Goal: Task Accomplishment & Management: Use online tool/utility

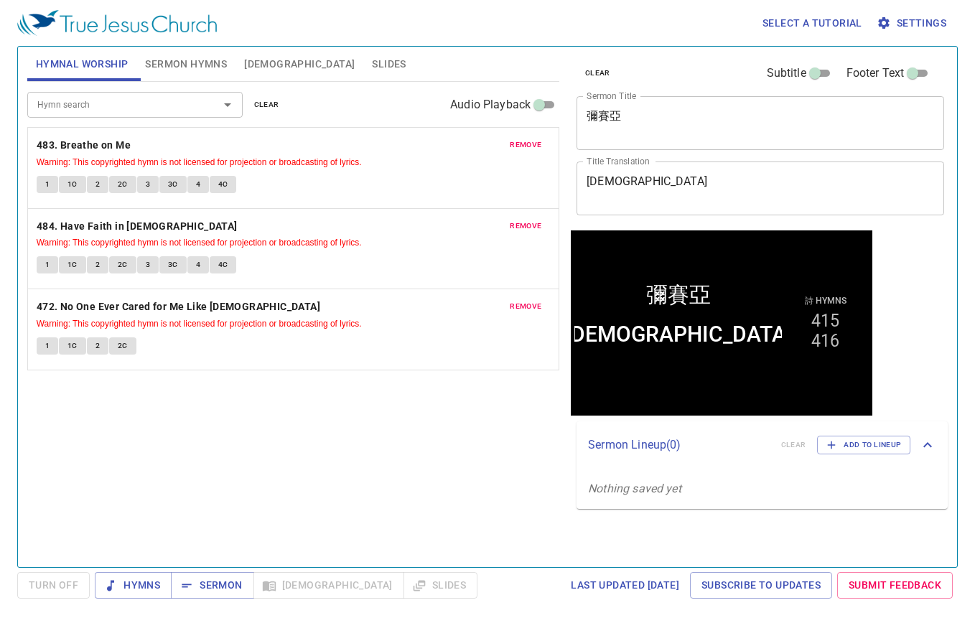
click at [391, 469] on div "Hymn search Hymn search clear Audio Playback remove 483. Breathe on Me Warning:…" at bounding box center [293, 318] width 532 height 473
click at [267, 107] on span "clear" at bounding box center [266, 104] width 25 height 13
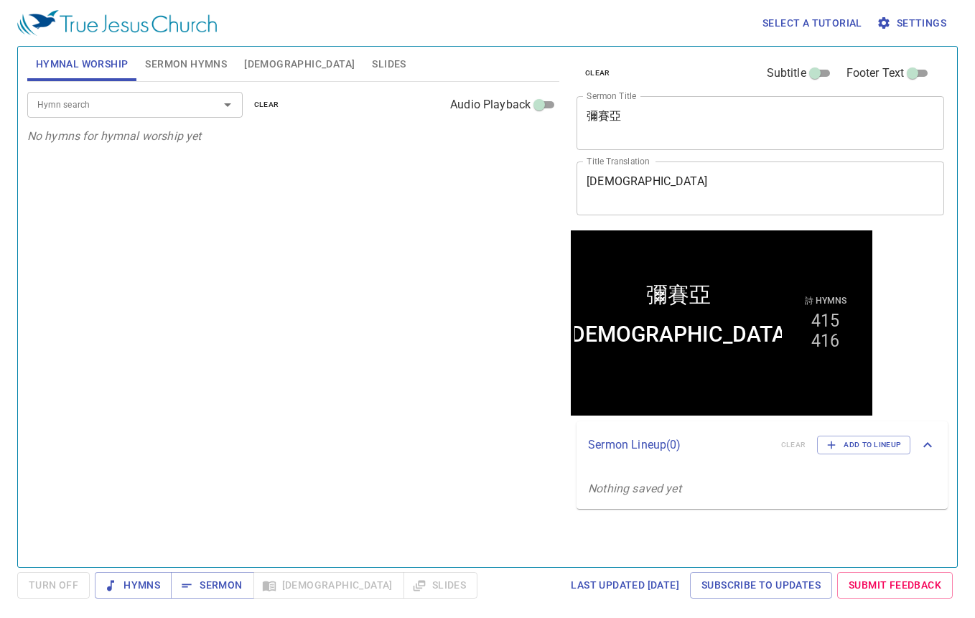
click at [200, 52] on button "Sermon Hymns" at bounding box center [185, 64] width 99 height 34
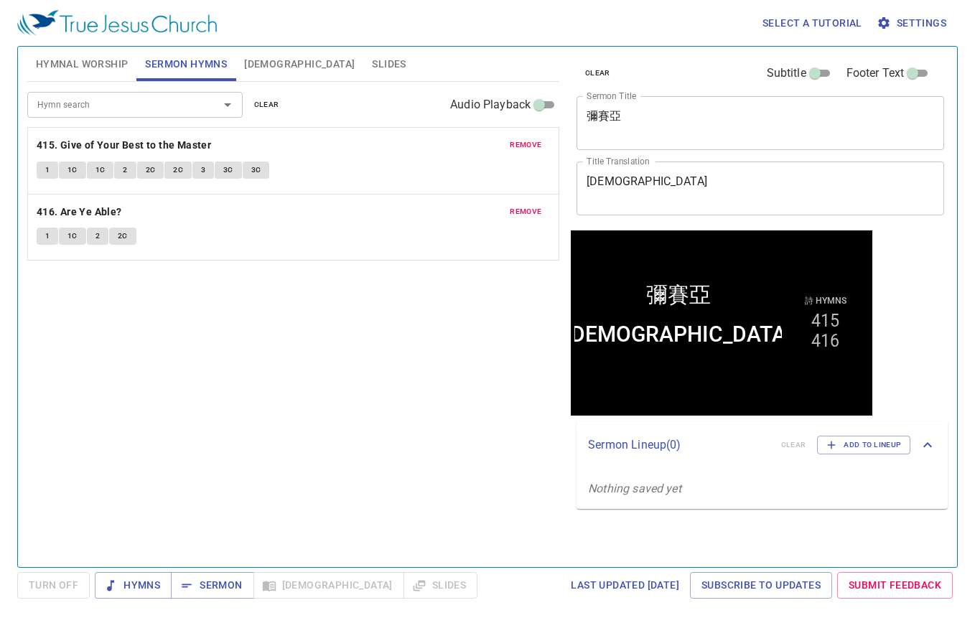
click at [256, 101] on span "clear" at bounding box center [266, 104] width 25 height 13
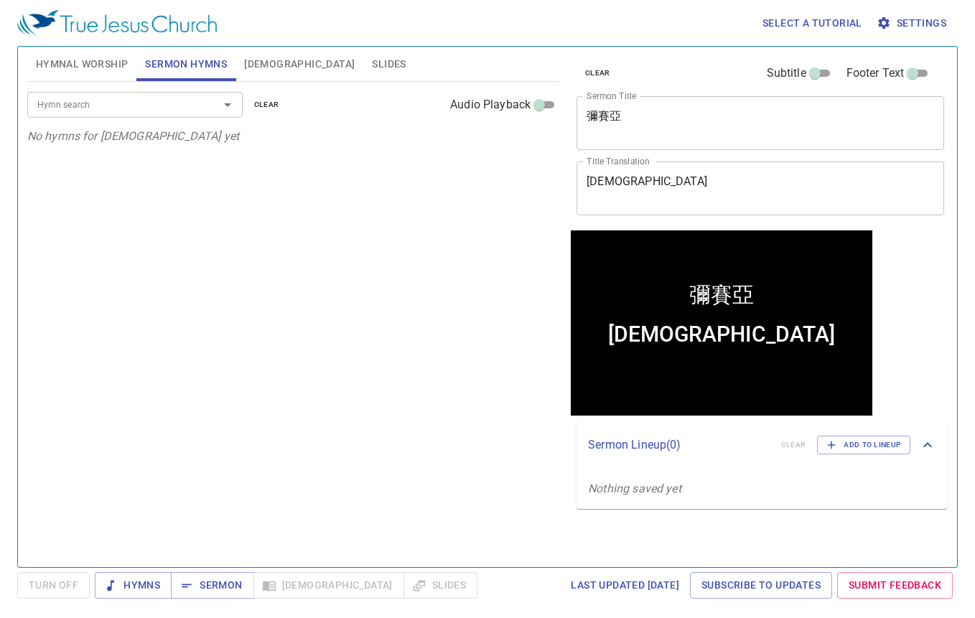
drag, startPoint x: 61, startPoint y: 68, endPoint x: 70, endPoint y: 87, distance: 21.2
click at [61, 67] on span "Hymnal Worship" at bounding box center [82, 64] width 93 height 18
click at [85, 108] on input "Hymn search" at bounding box center [114, 104] width 164 height 17
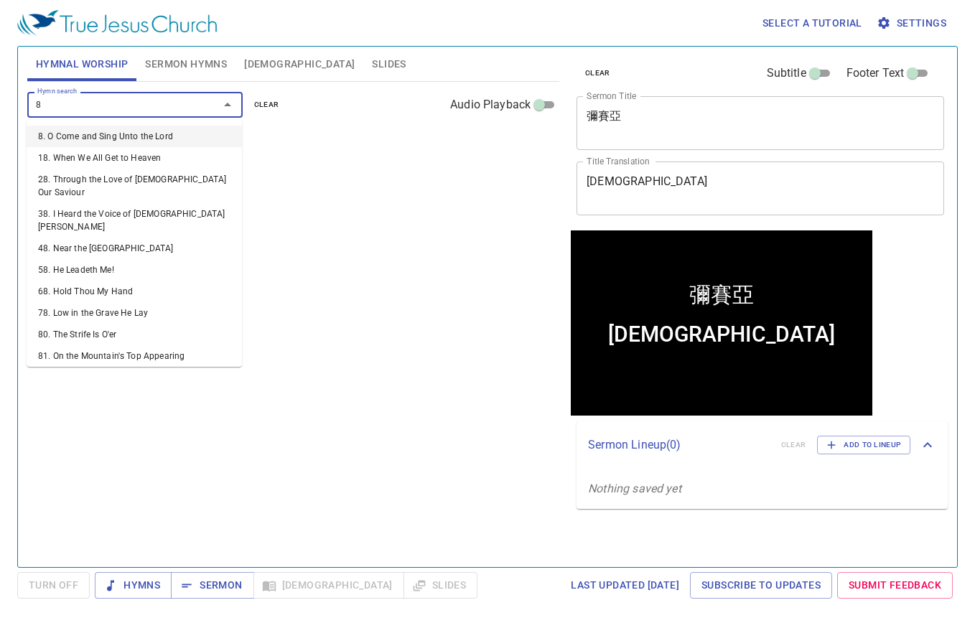
type input "82"
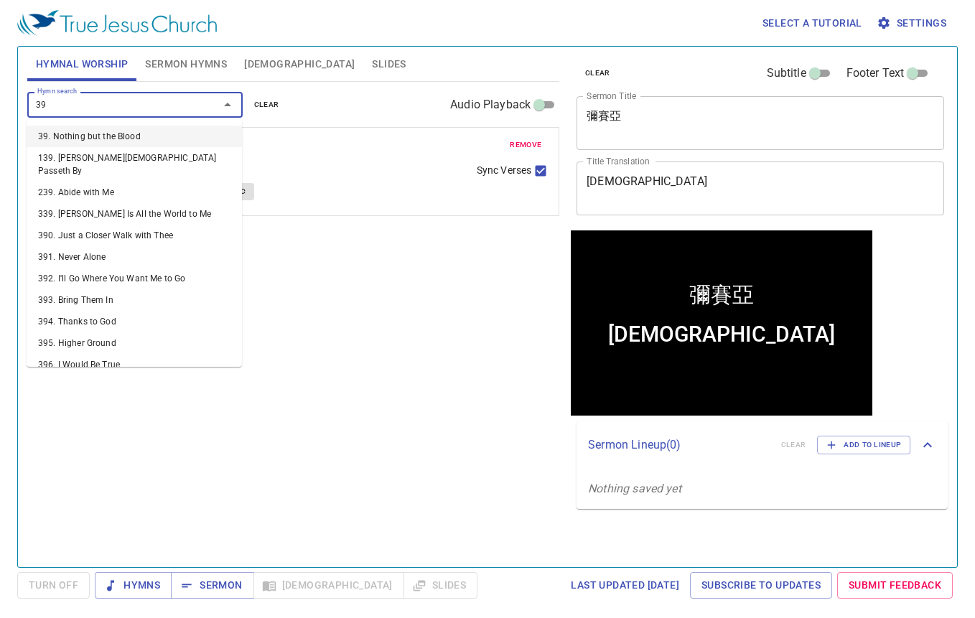
type input "396"
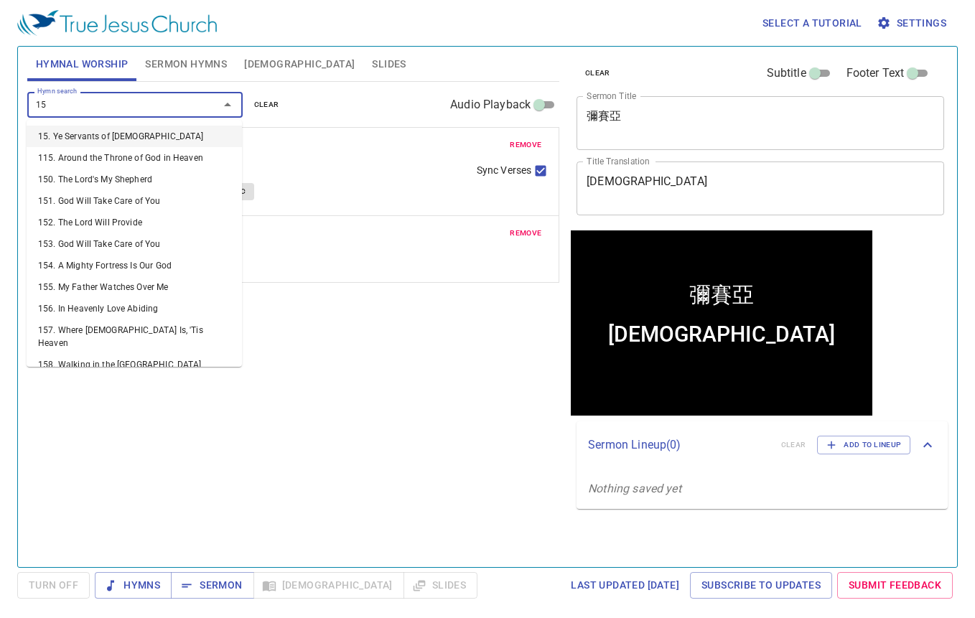
type input "157"
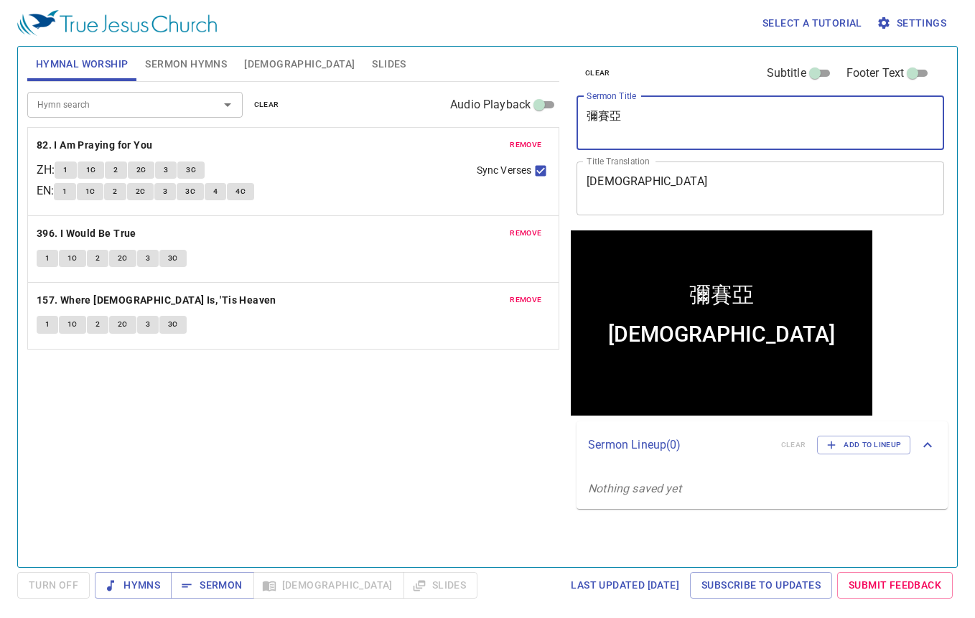
drag, startPoint x: 686, startPoint y: 123, endPoint x: 552, endPoint y: 108, distance: 135.1
click at [552, 108] on div "Hymnal Worship Sermon Hymns Bible Slides Hymn search Hymn search clear Audio Pl…" at bounding box center [488, 301] width 932 height 521
type textarea "z"
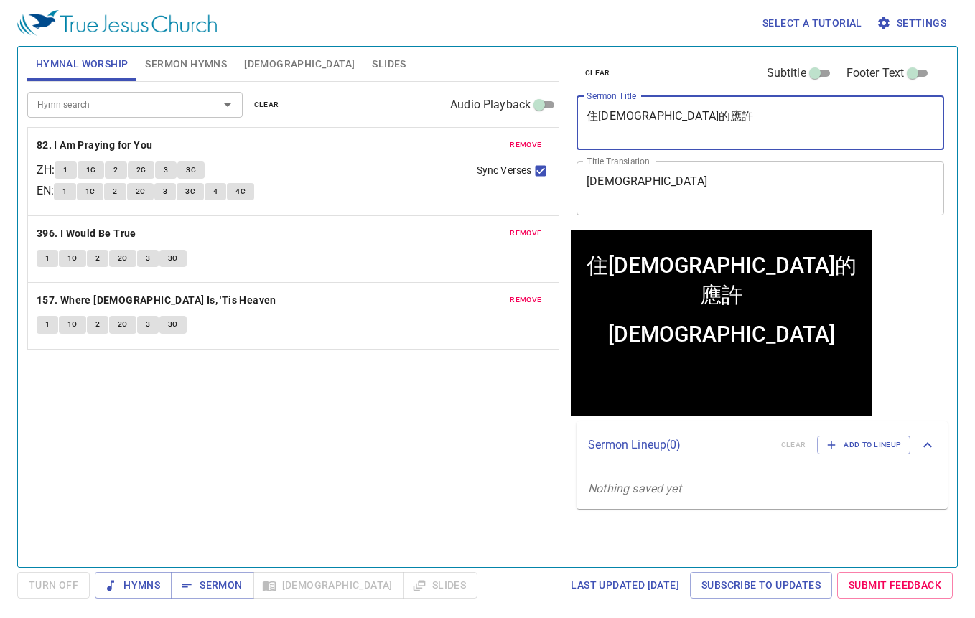
click at [588, 119] on textarea "住神的應許" at bounding box center [761, 122] width 348 height 27
type textarea "抓住[DEMOGRAPHIC_DATA]的應許"
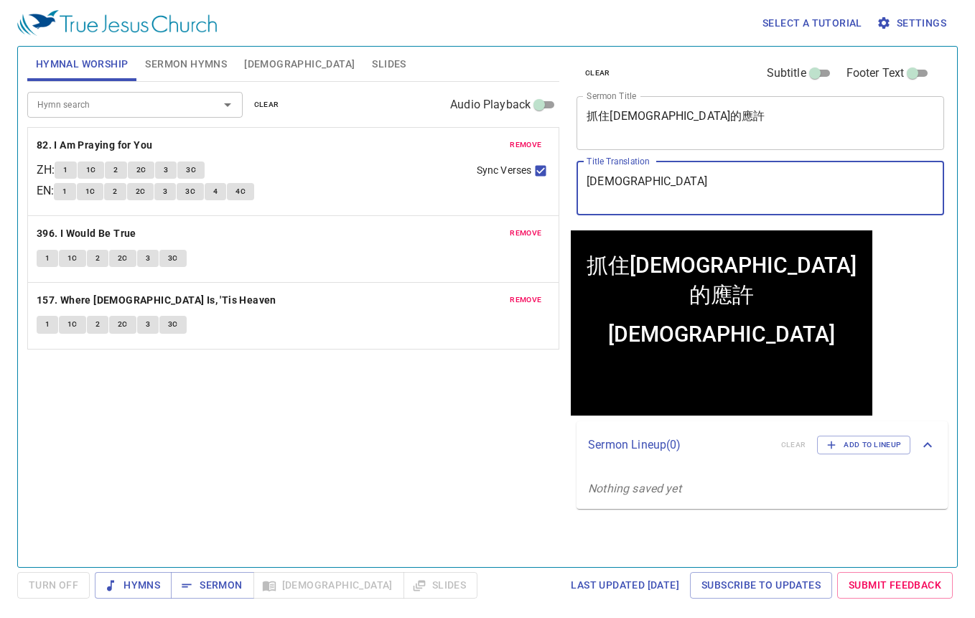
drag, startPoint x: 701, startPoint y: 183, endPoint x: 500, endPoint y: 179, distance: 201.2
click at [500, 179] on div "Hymnal Worship Sermon Hymns Bible Slides Hymn search Hymn search clear Audio Pl…" at bounding box center [488, 301] width 932 height 521
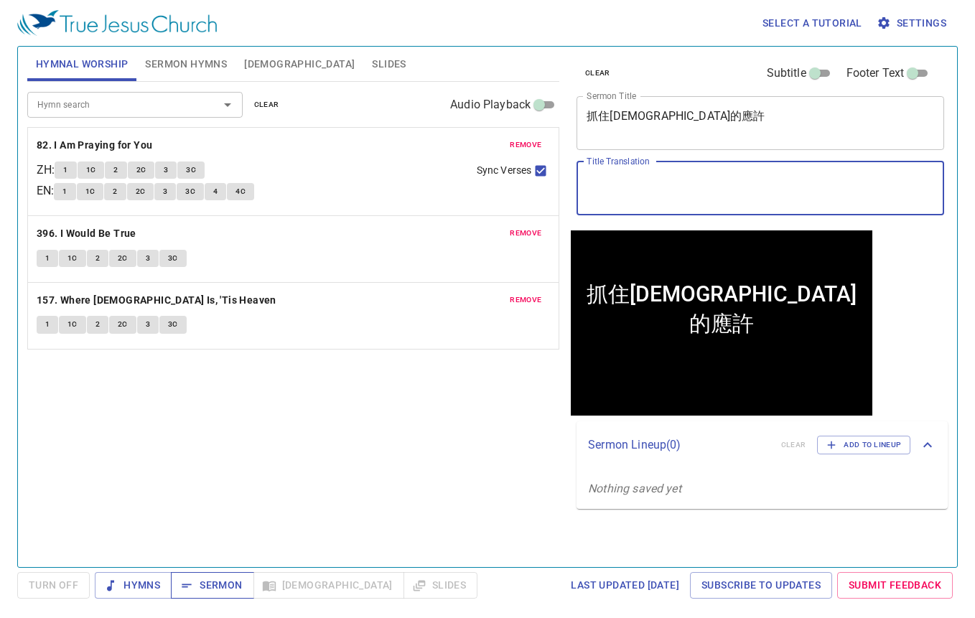
click at [199, 583] on span "Sermon" at bounding box center [212, 586] width 60 height 18
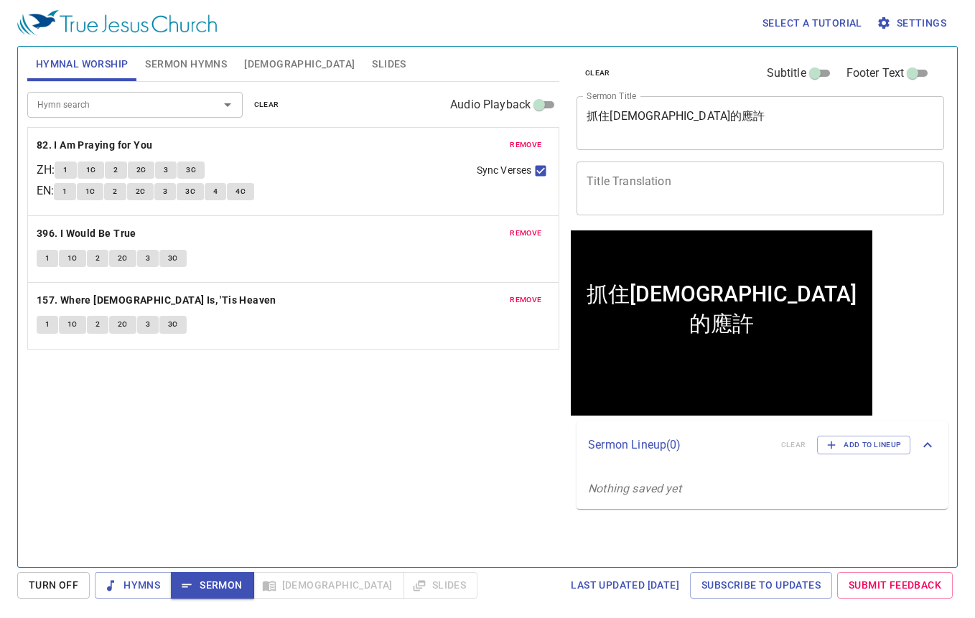
click at [239, 481] on div "Hymn search Hymn search clear Audio Playback remove 82. I Am Praying for You ZH…" at bounding box center [293, 318] width 532 height 473
click at [140, 583] on span "Hymns" at bounding box center [133, 586] width 54 height 18
click at [117, 143] on b "82. I Am Praying for You" at bounding box center [95, 145] width 116 height 18
click at [615, 177] on textarea "Title Translation" at bounding box center [761, 188] width 348 height 27
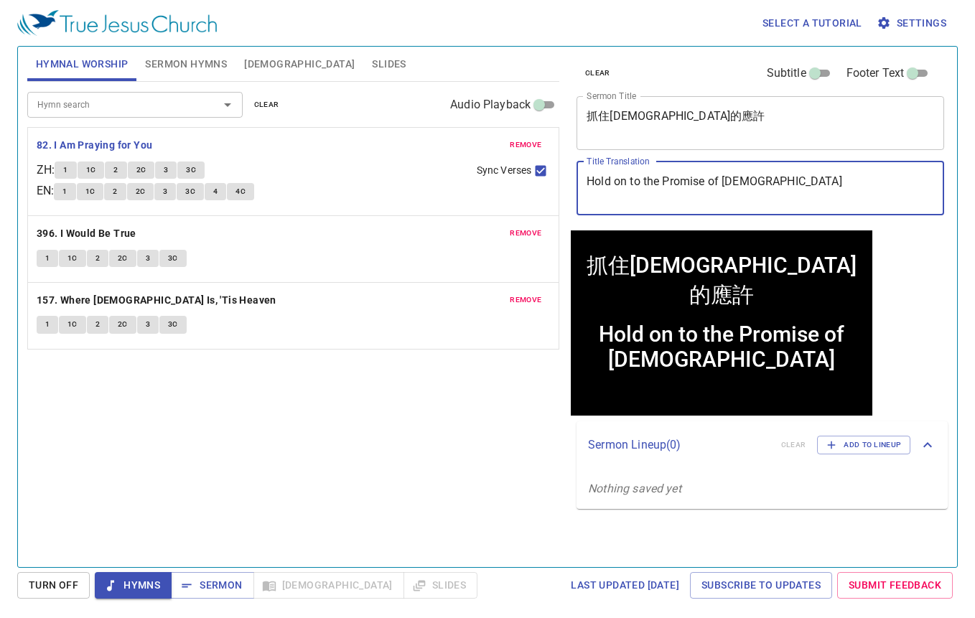
type textarea "Hold on to the Promise of God"
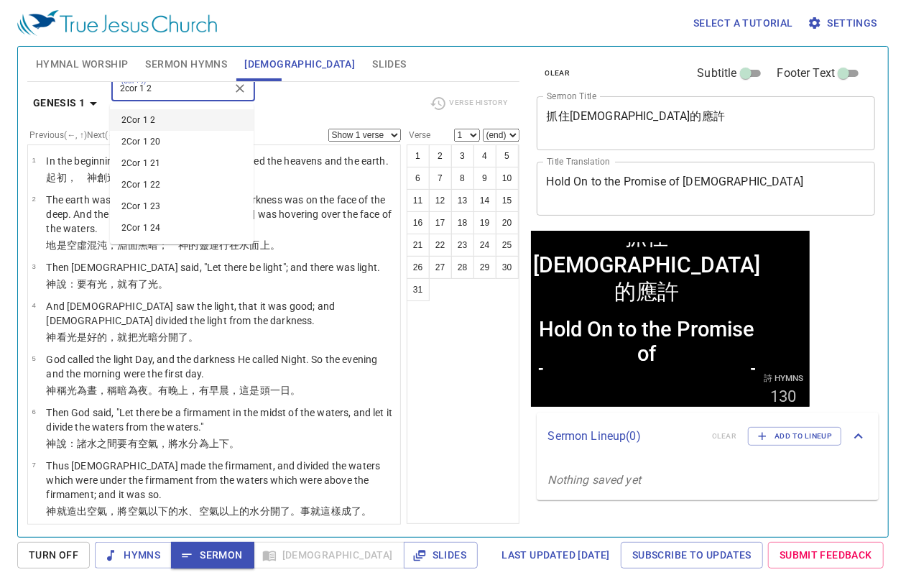
type input "2cor 1 20"
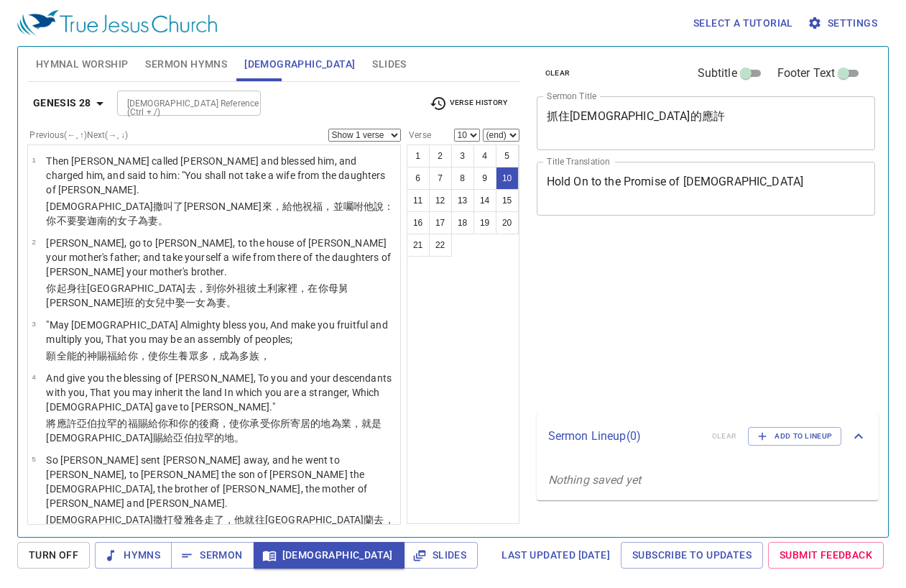
select select "10"
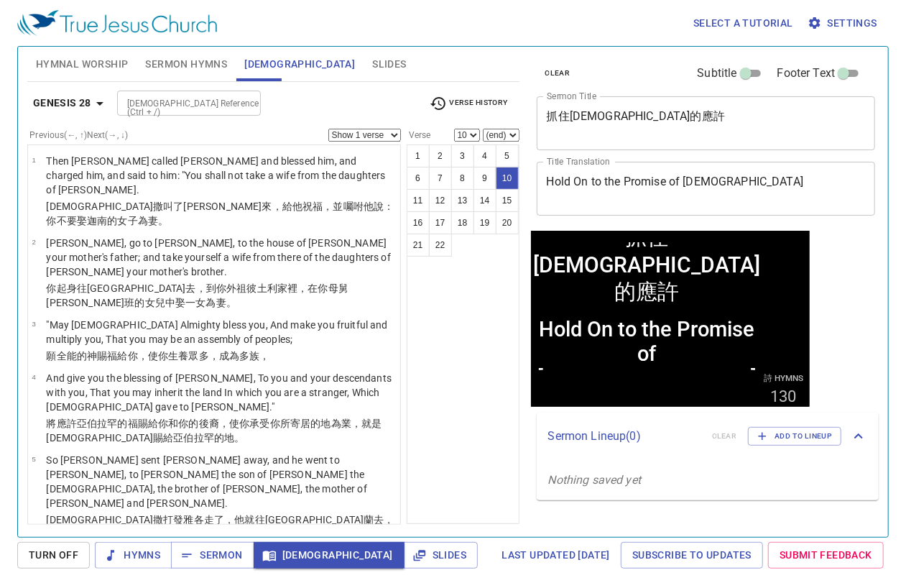
scroll to position [458, 0]
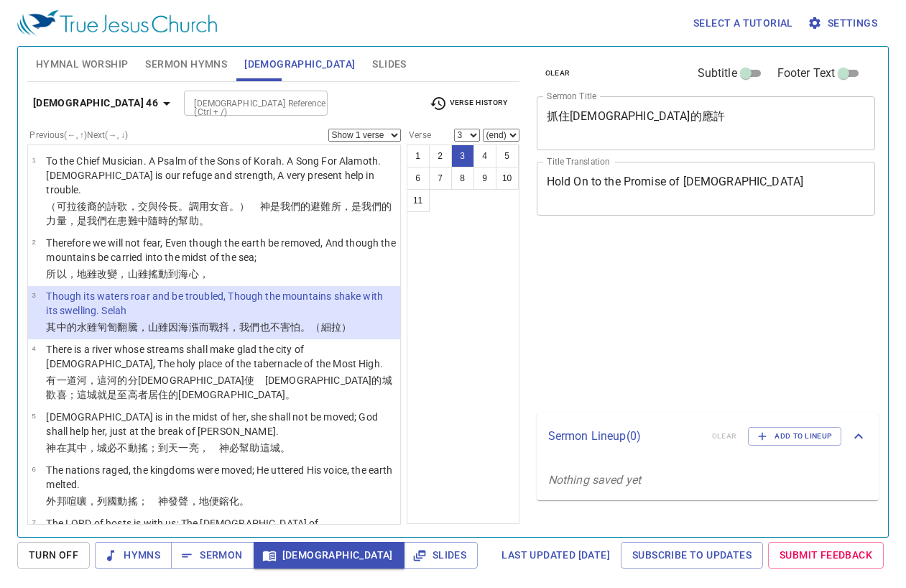
select select "3"
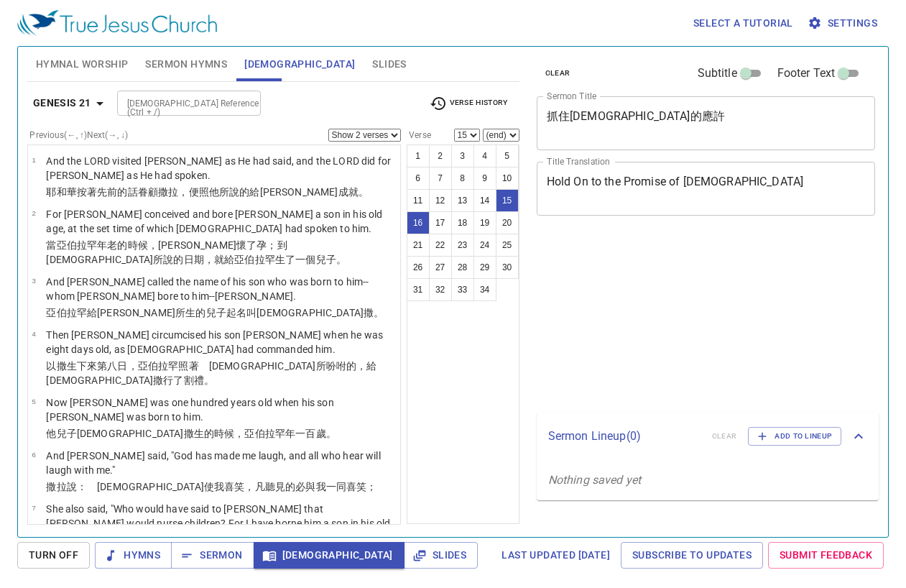
select select "2"
select select "15"
select select "2"
select select "19"
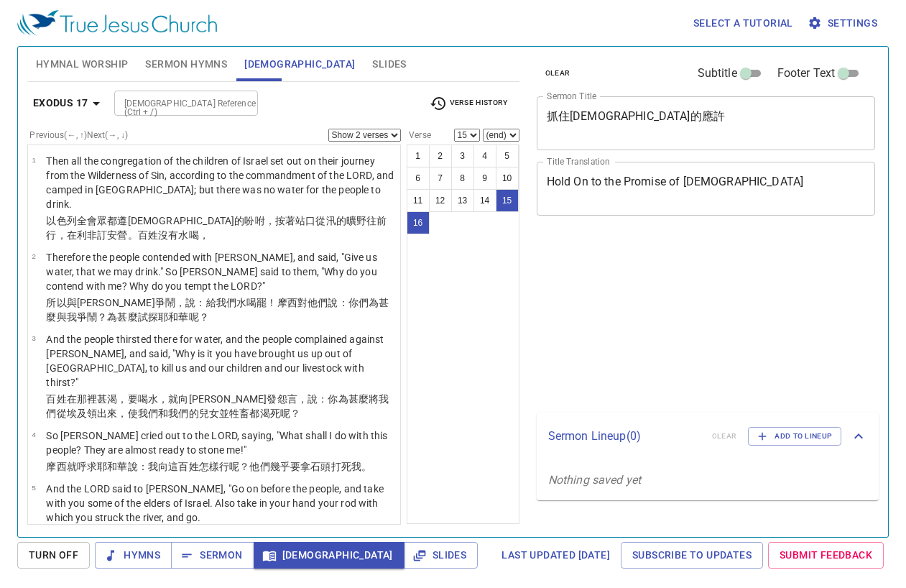
select select "2"
select select "15"
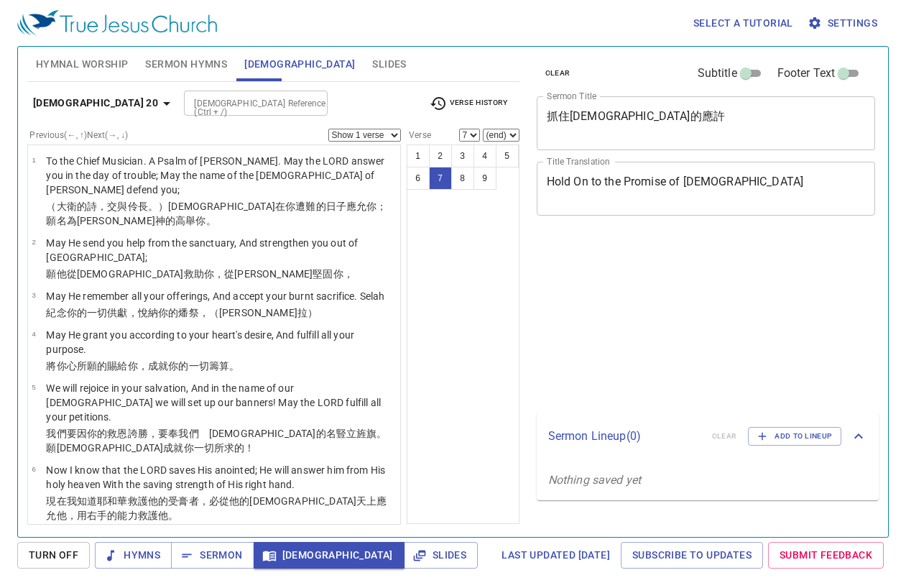
select select "7"
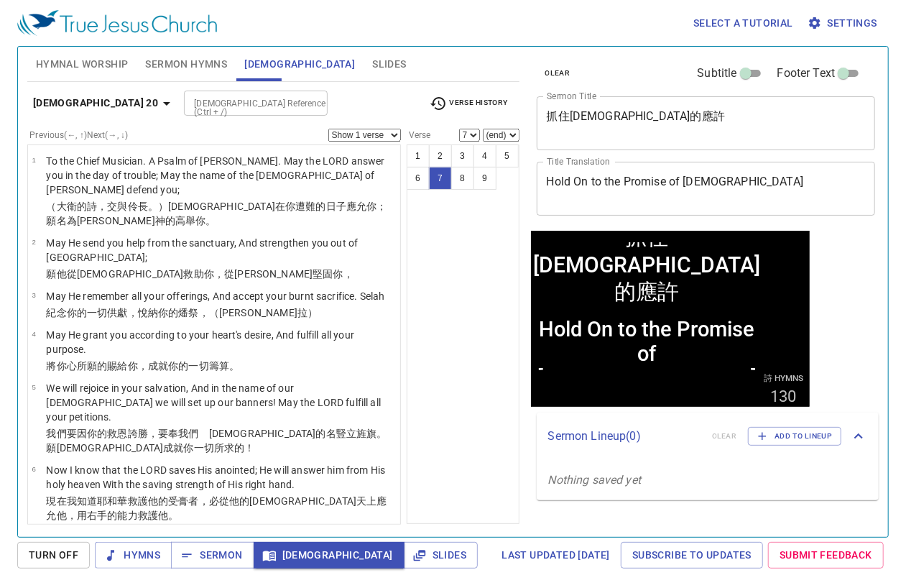
scroll to position [110, 0]
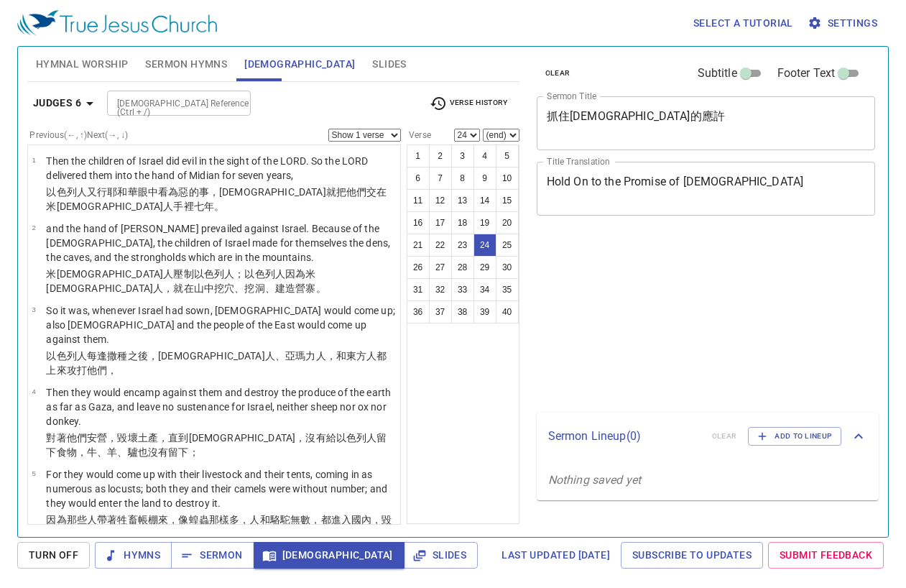
select select "24"
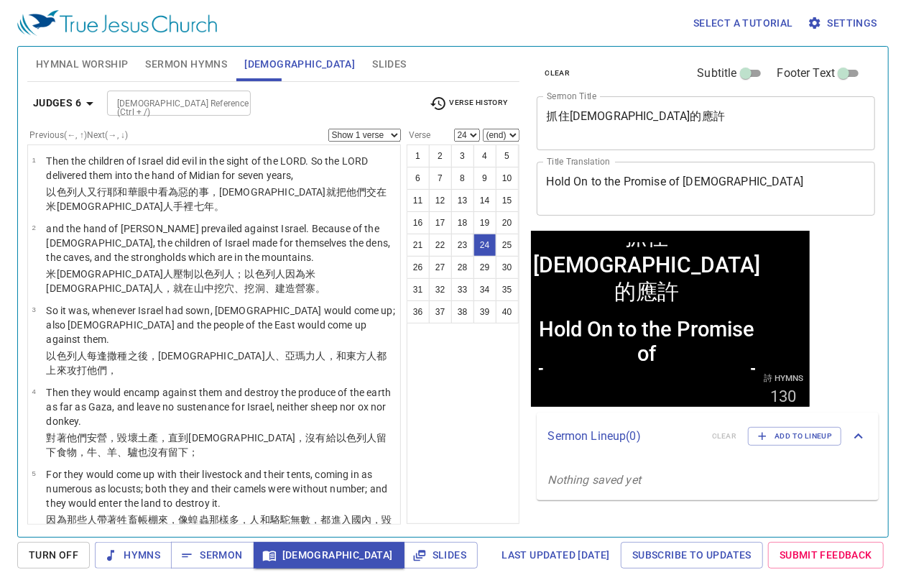
scroll to position [1532, 0]
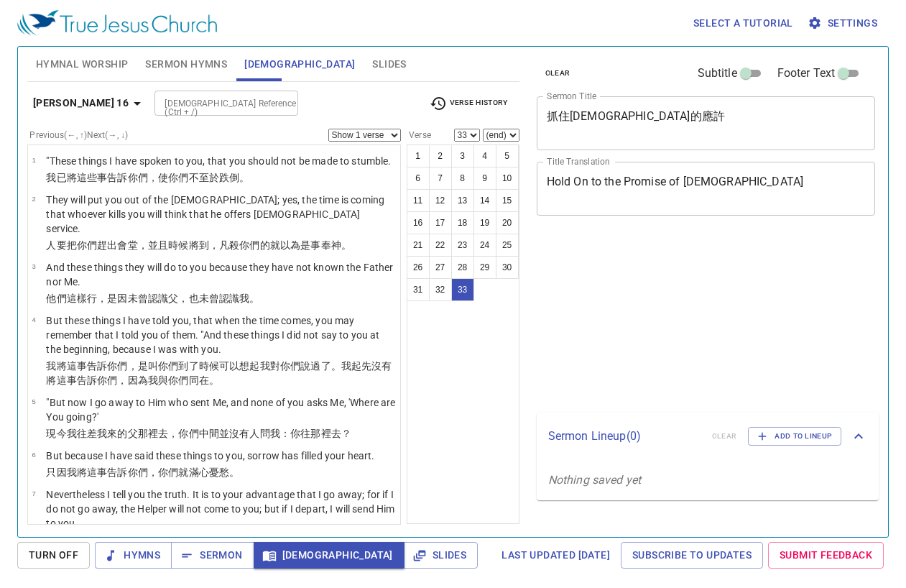
select select "33"
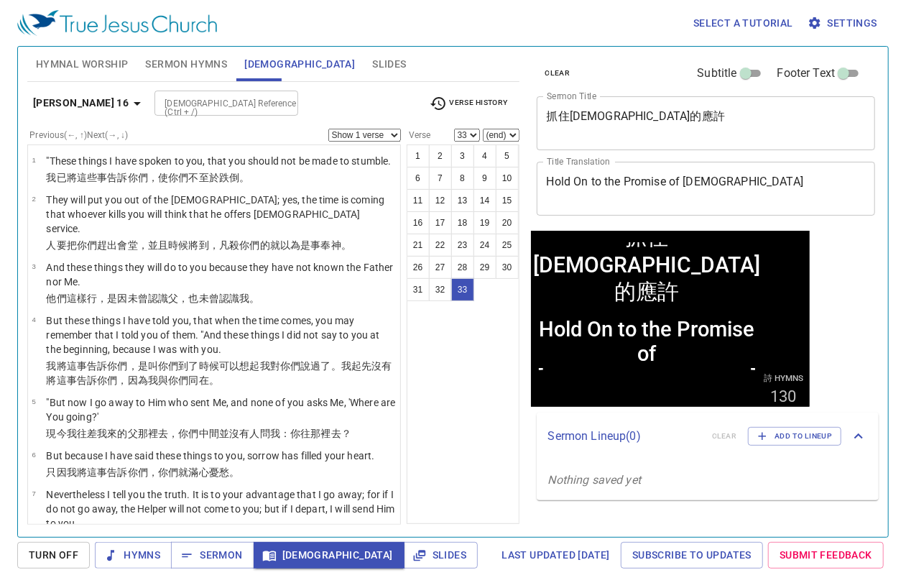
scroll to position [1631, 0]
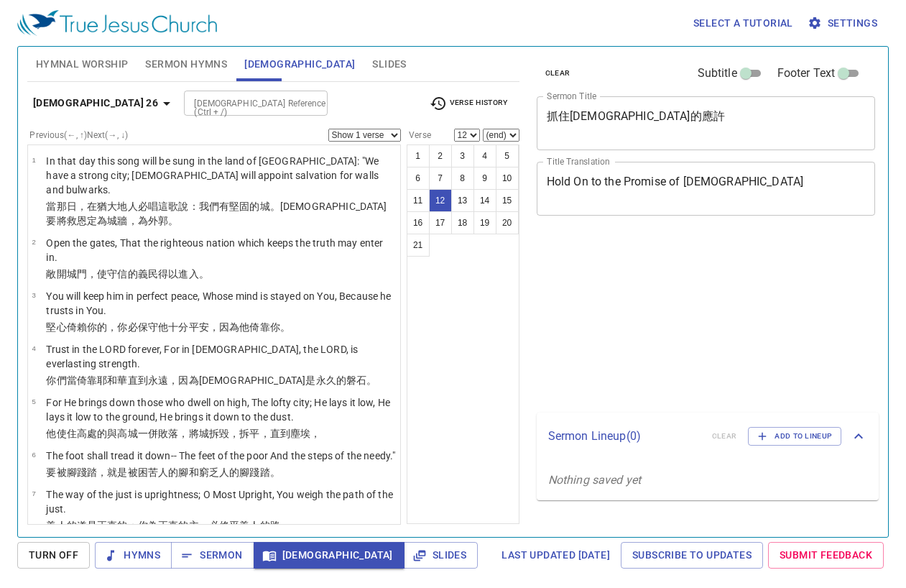
select select "12"
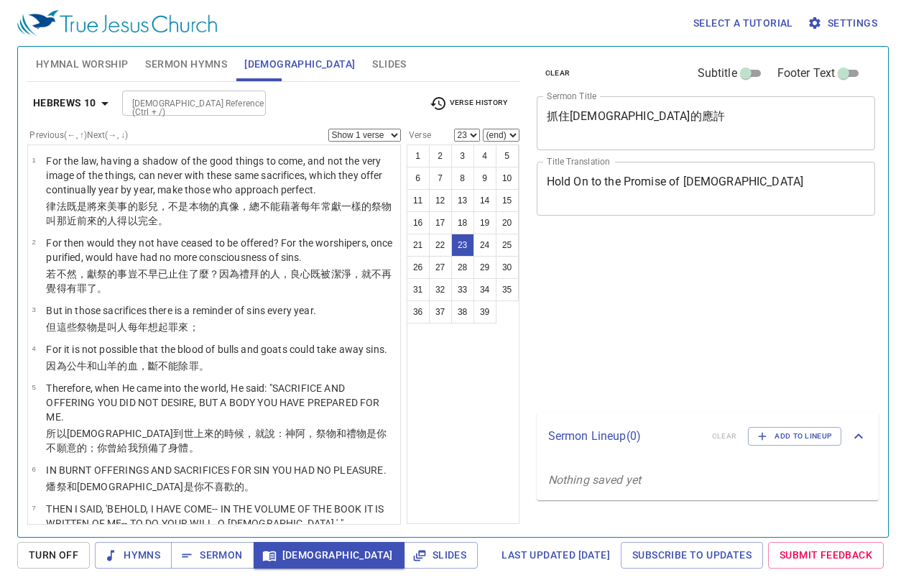
select select "23"
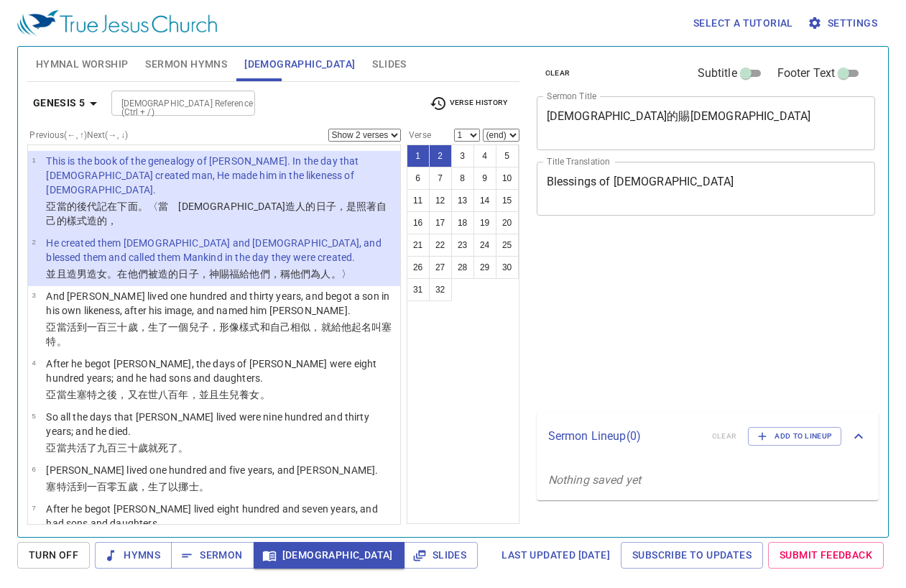
select select "2"
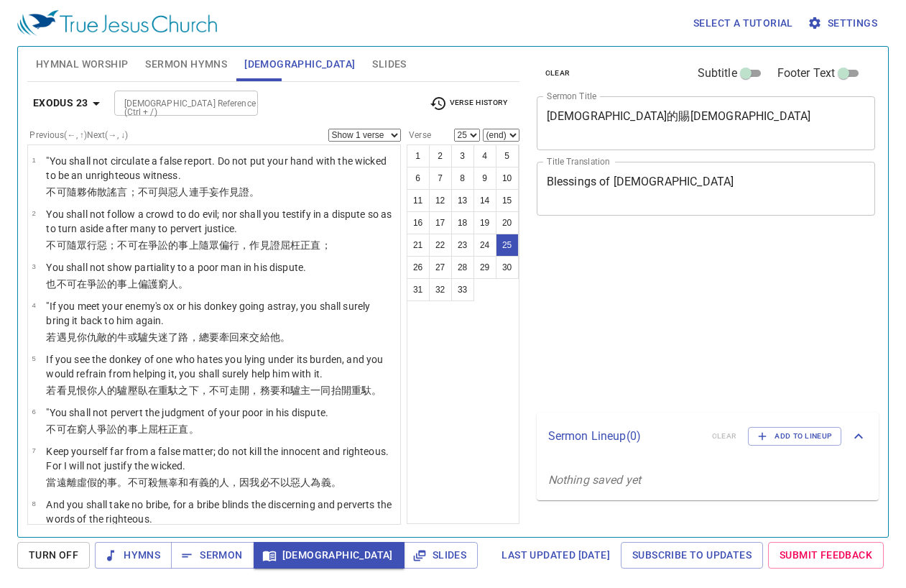
select select "25"
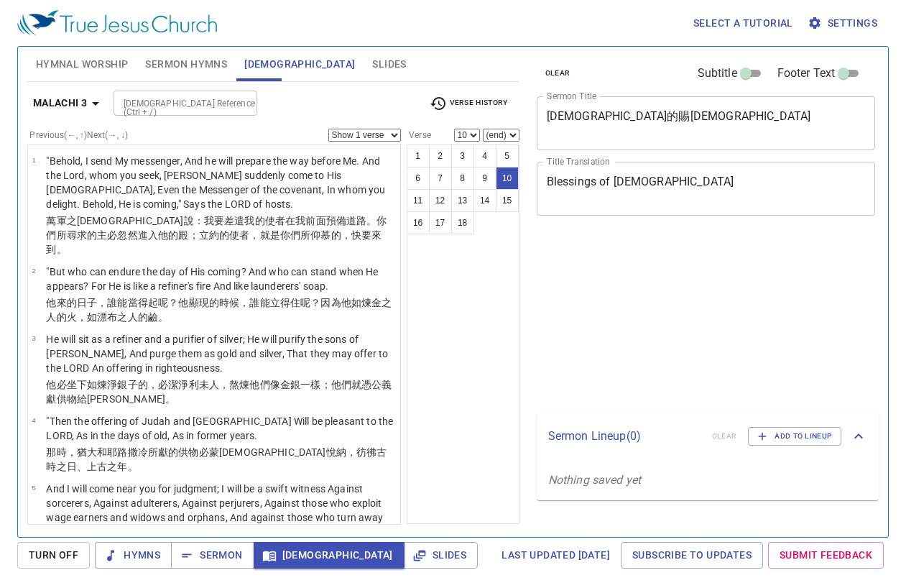
select select "10"
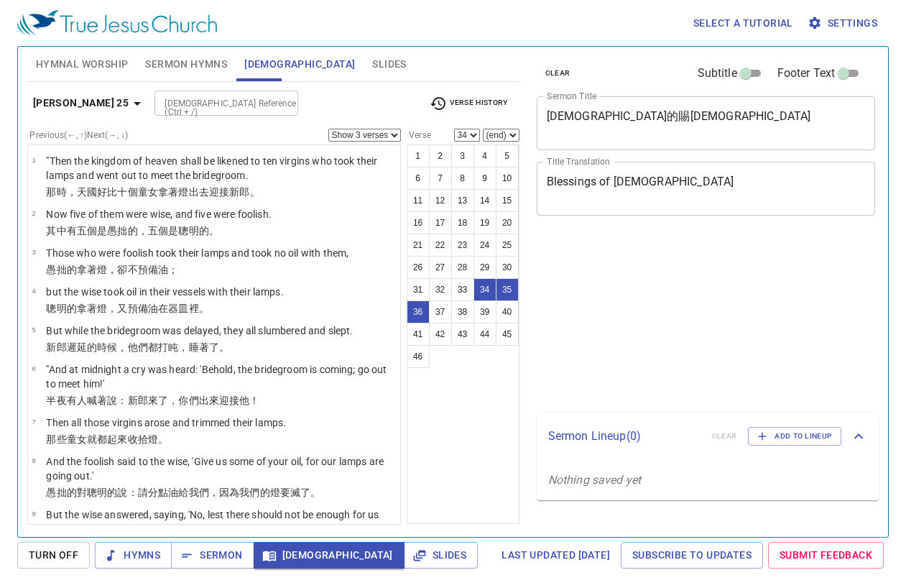
select select "3"
select select "34"
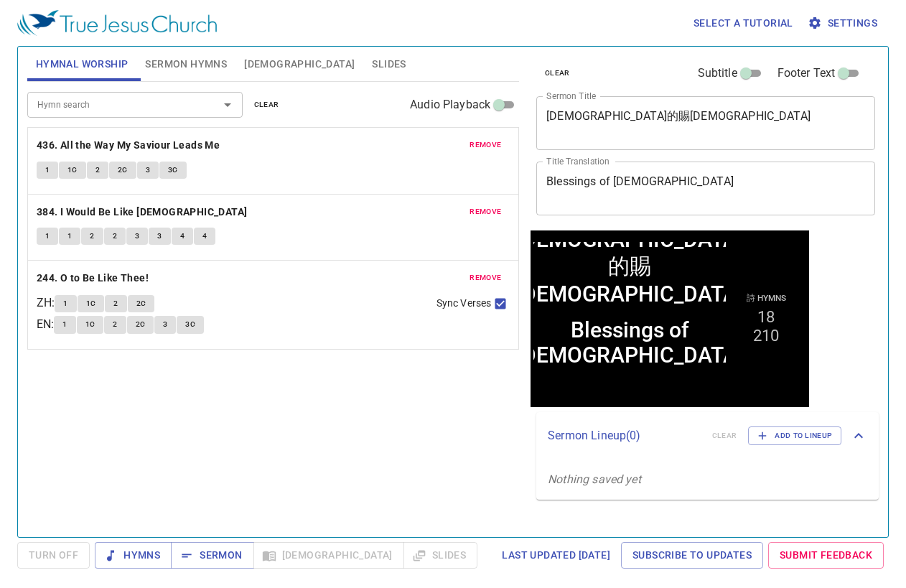
click at [372, 70] on span "Slides" at bounding box center [389, 64] width 34 height 18
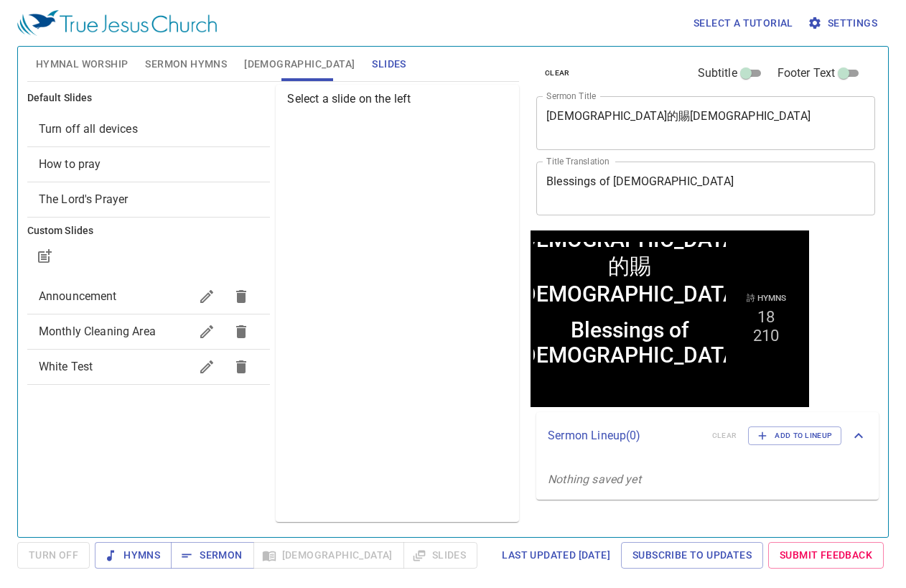
click at [101, 330] on span "Monthly Cleaning Area" at bounding box center [97, 332] width 117 height 14
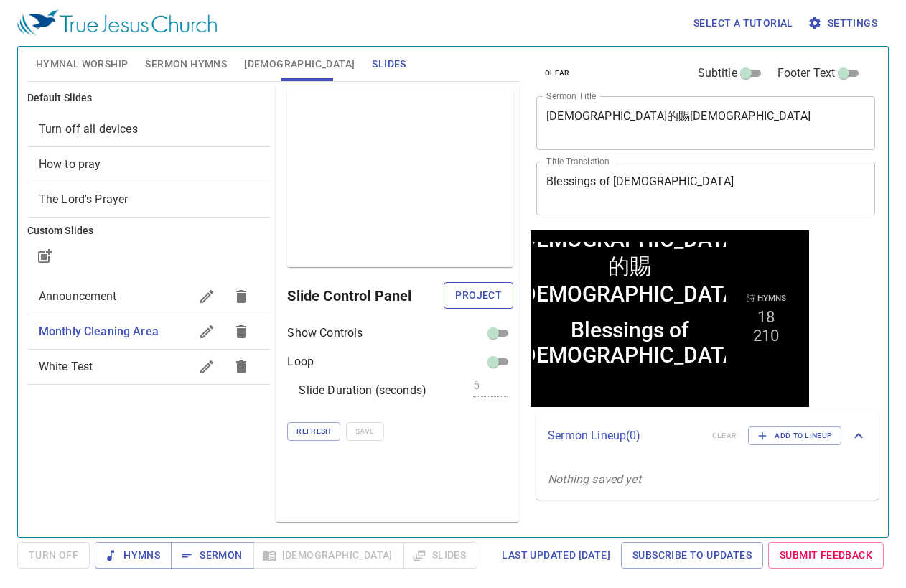
click at [478, 295] on span "Project" at bounding box center [478, 296] width 47 height 18
